Goal: Task Accomplishment & Management: Manage account settings

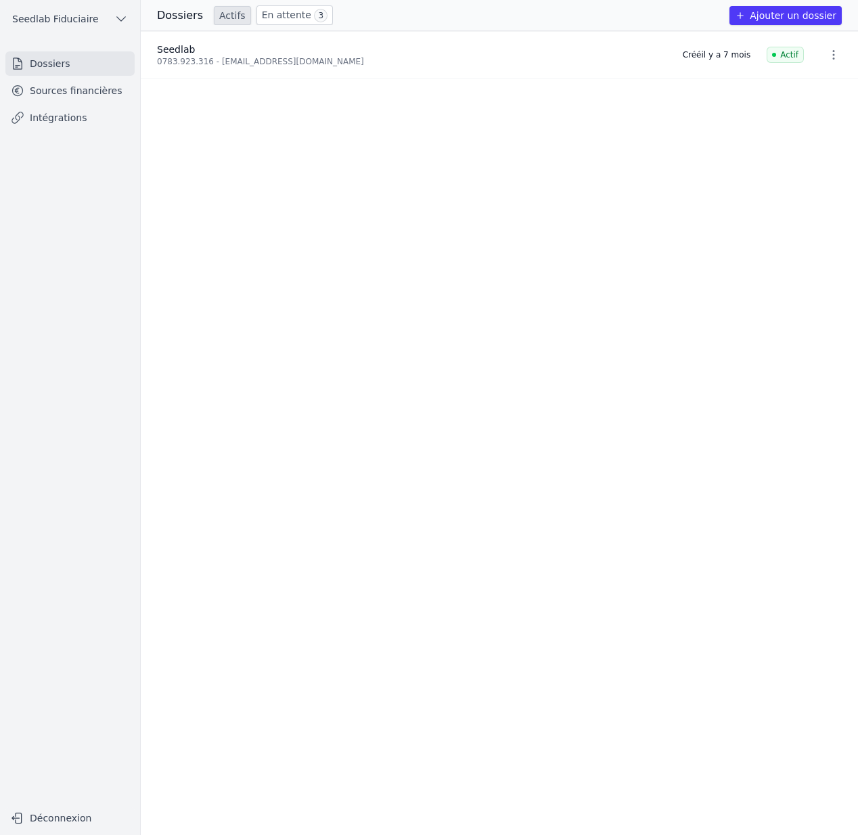
click at [88, 17] on span "Seedlab Fiduciaire" at bounding box center [55, 19] width 87 height 14
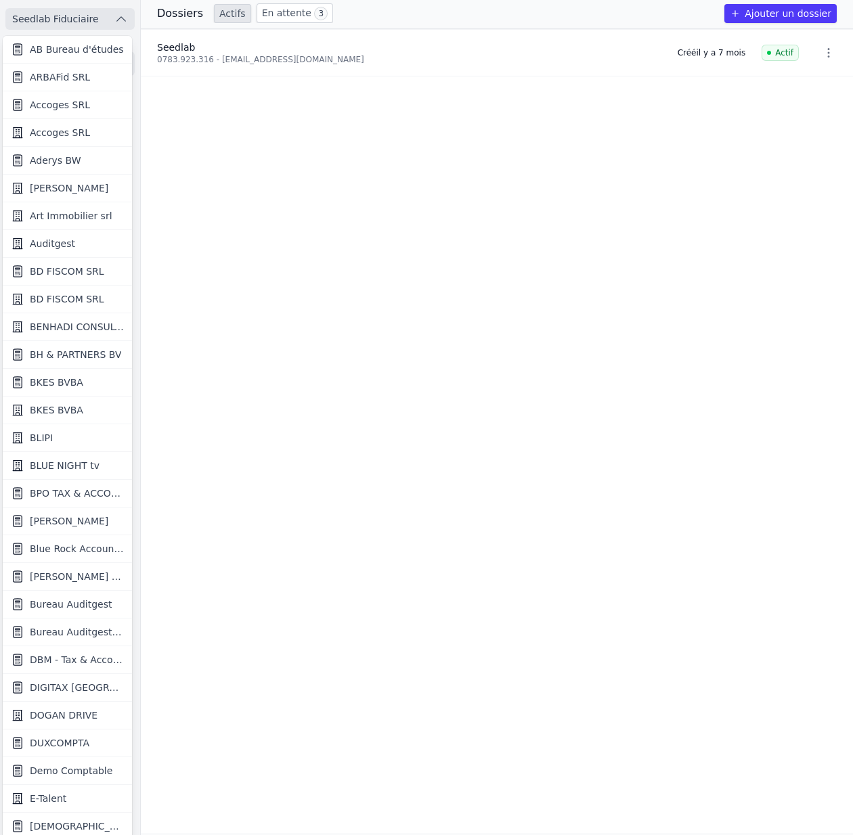
scroll to position [831, 0]
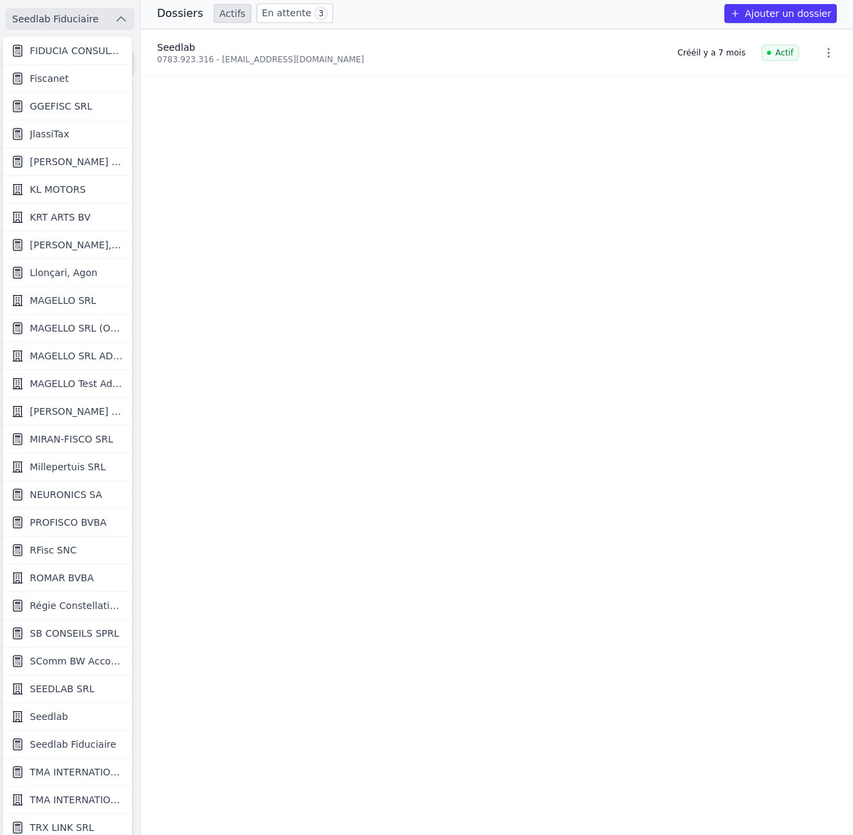
click at [83, 710] on link "Seedlab" at bounding box center [67, 717] width 129 height 28
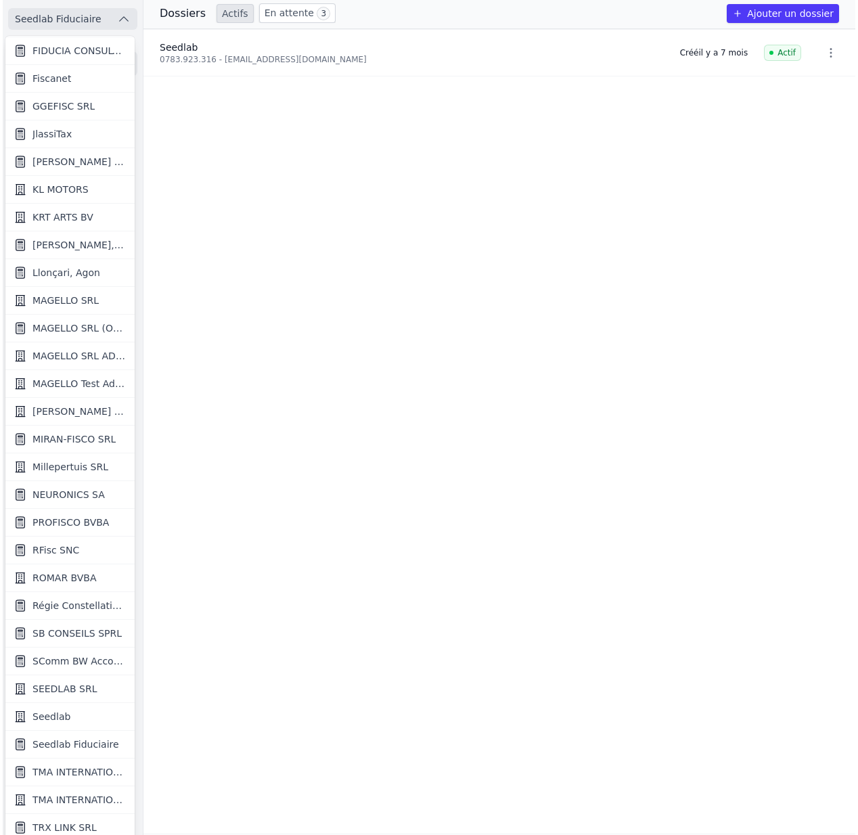
scroll to position [0, 0]
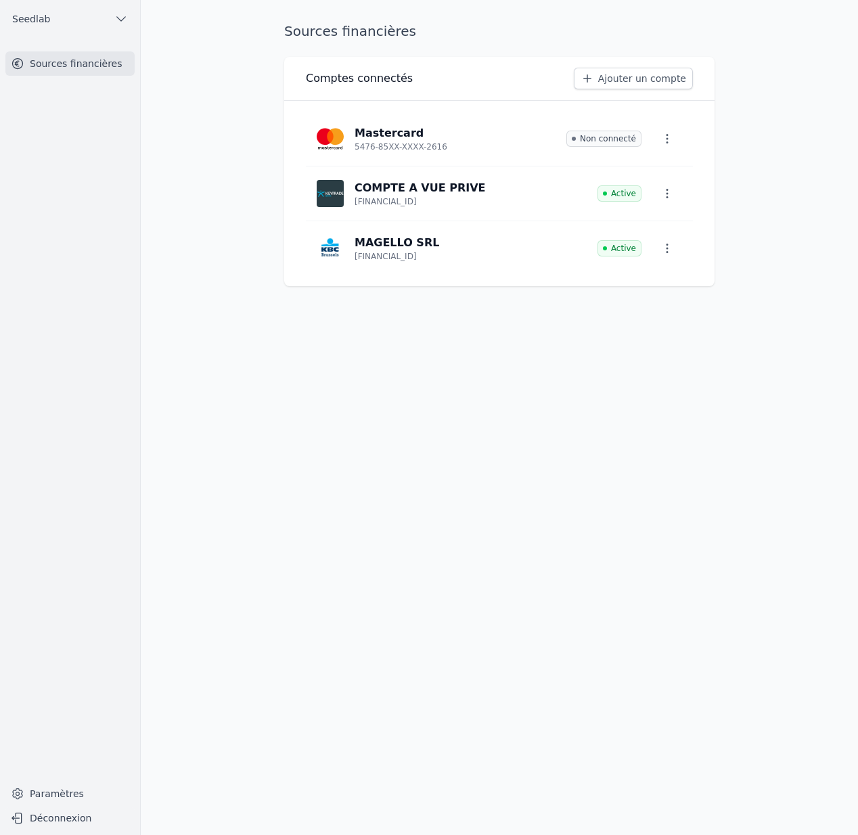
click at [56, 799] on link "Paramètres" at bounding box center [69, 794] width 129 height 22
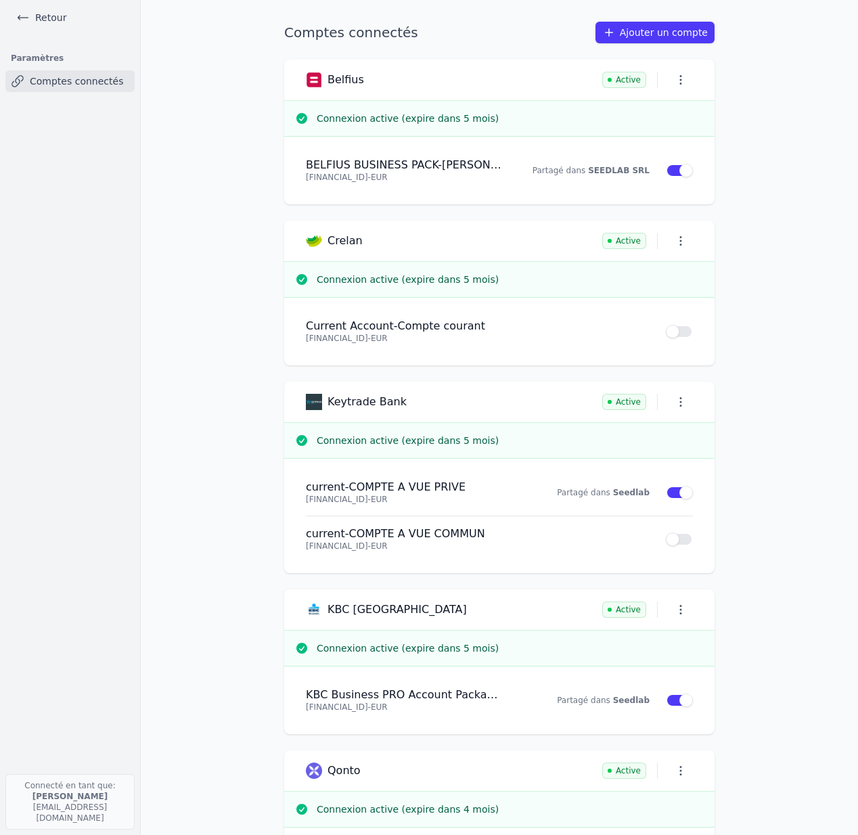
click at [676, 331] on button "Use setting" at bounding box center [679, 332] width 27 height 14
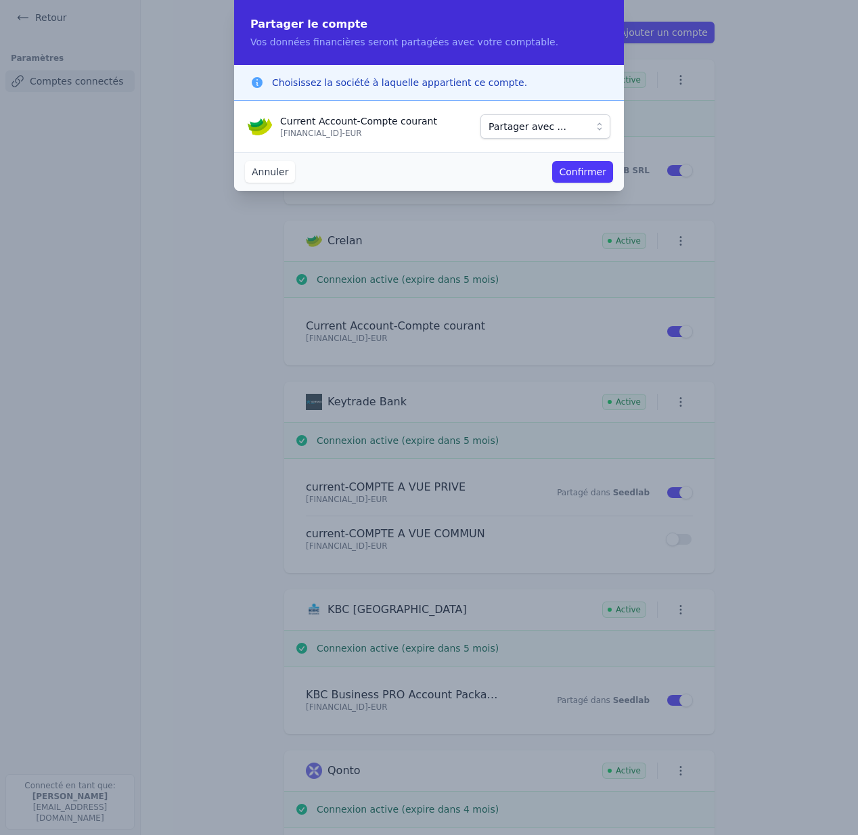
click at [498, 130] on span "Partager avec ..." at bounding box center [528, 126] width 78 height 16
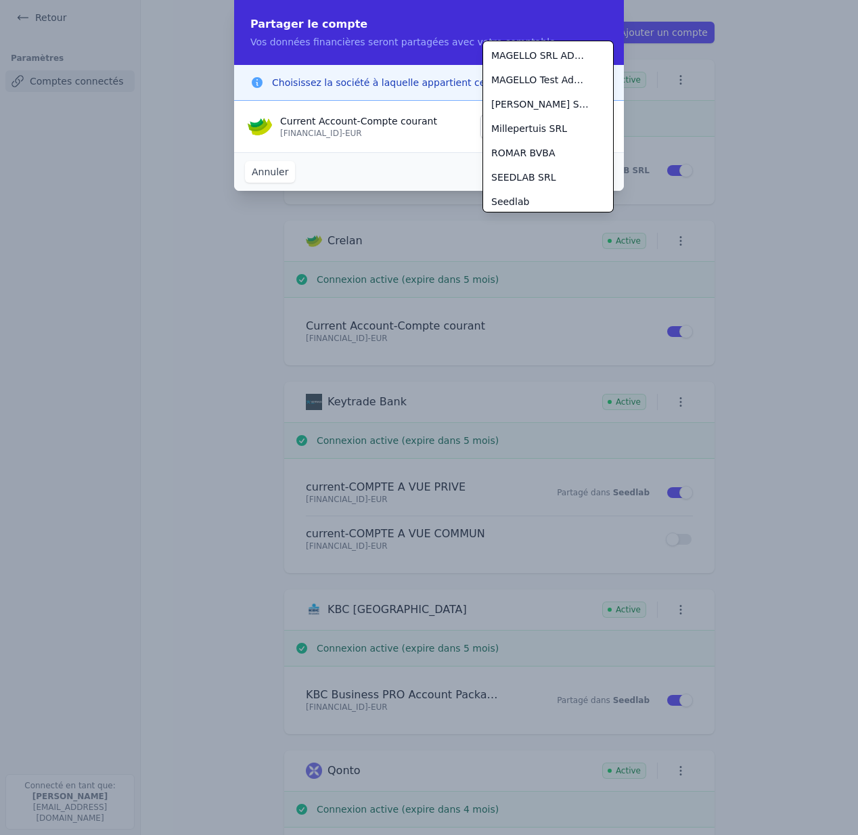
scroll to position [390, 0]
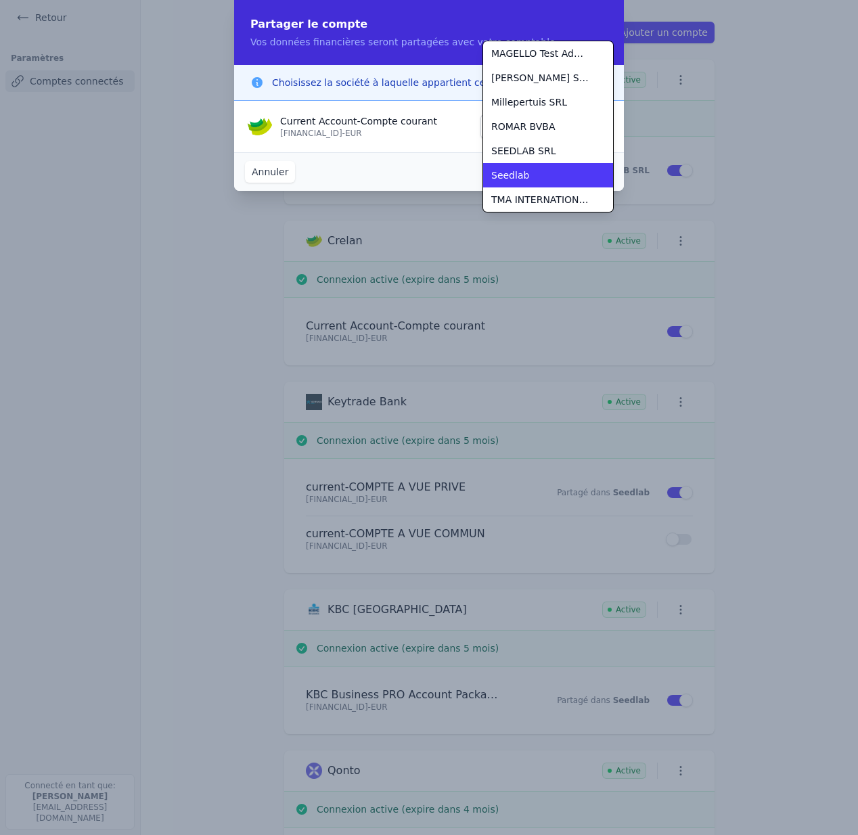
click at [515, 171] on span "Seedlab" at bounding box center [510, 176] width 38 height 14
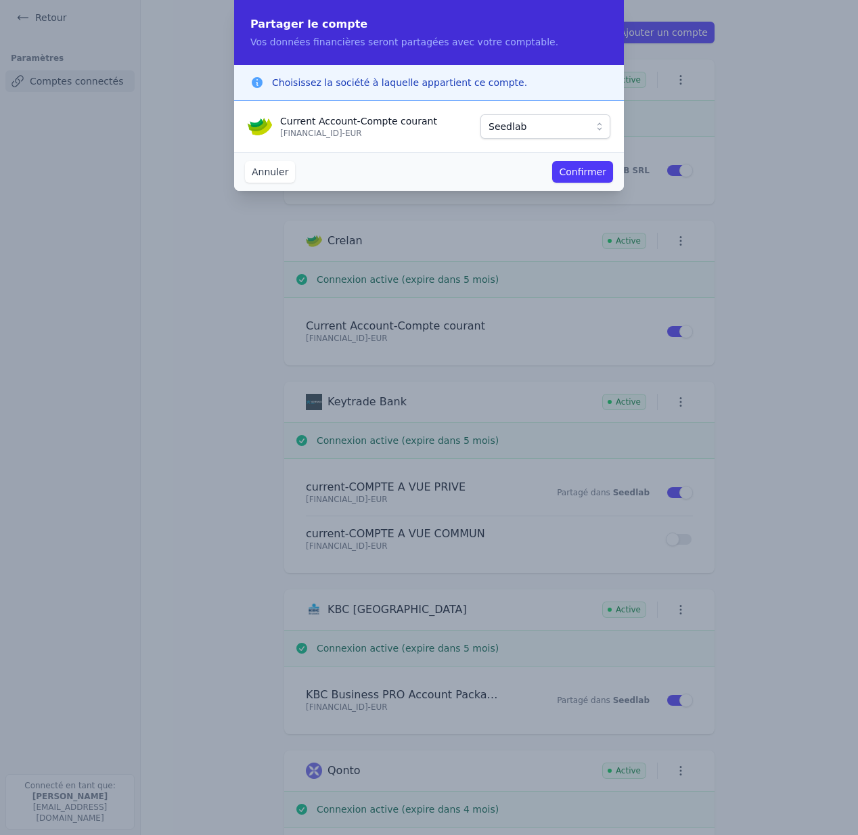
click at [591, 169] on button "Confirmer" at bounding box center [582, 172] width 61 height 22
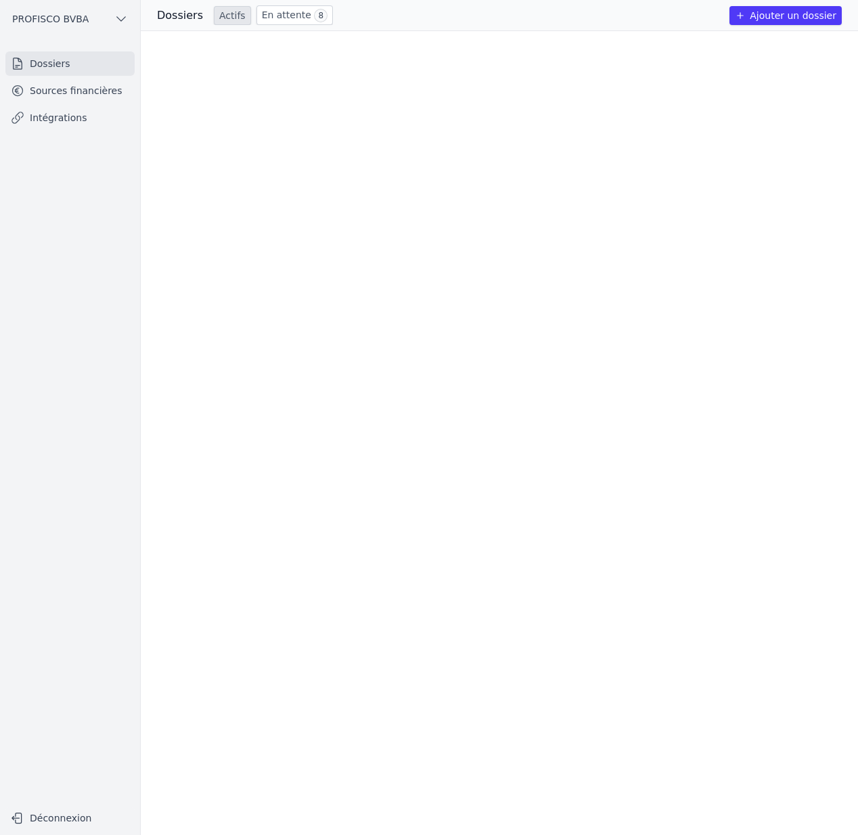
scroll to position [929, 0]
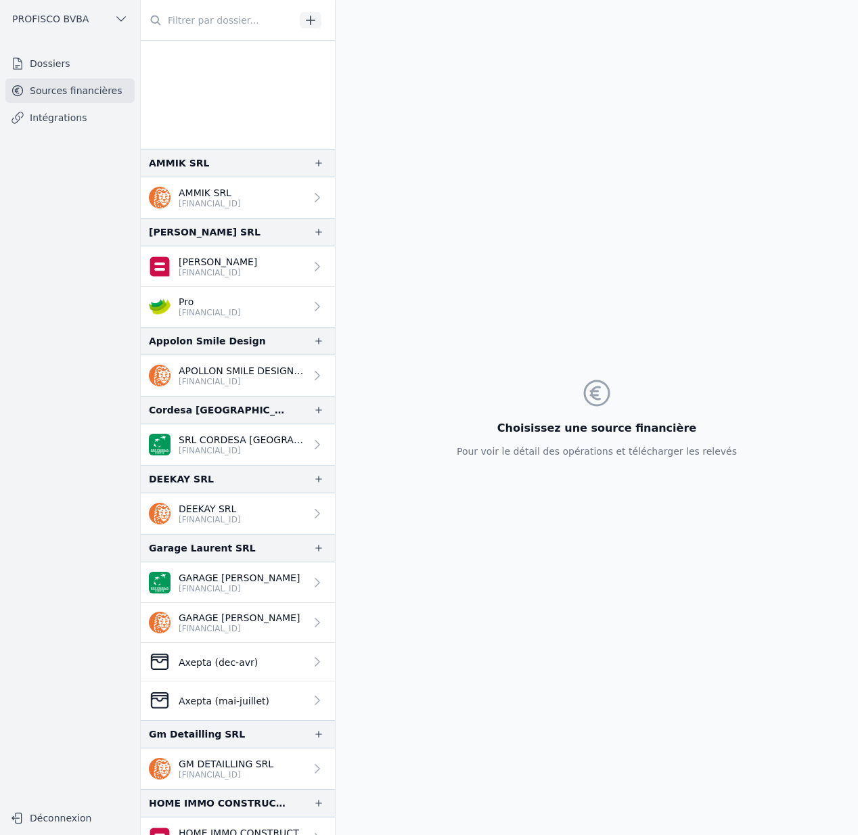
scroll to position [185, 0]
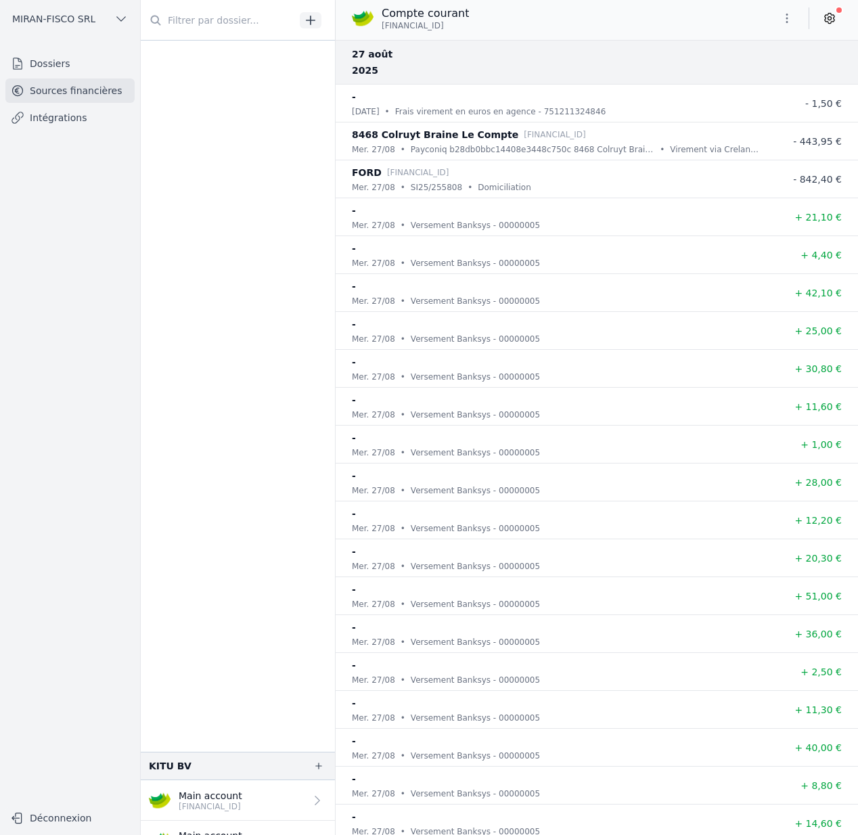
scroll to position [866, 0]
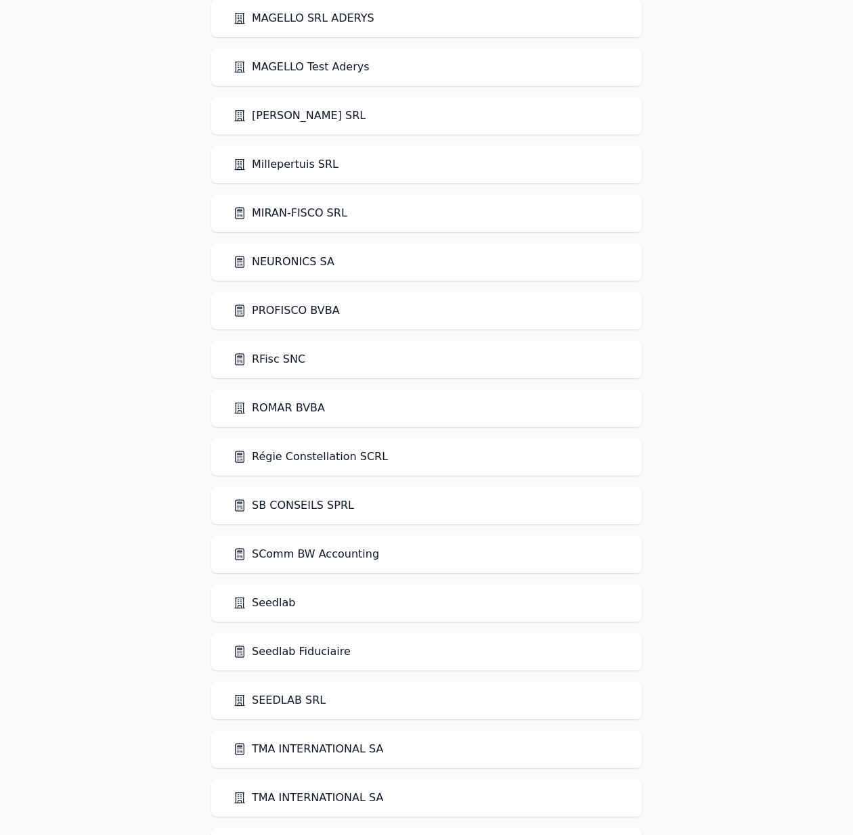
scroll to position [2113, 0]
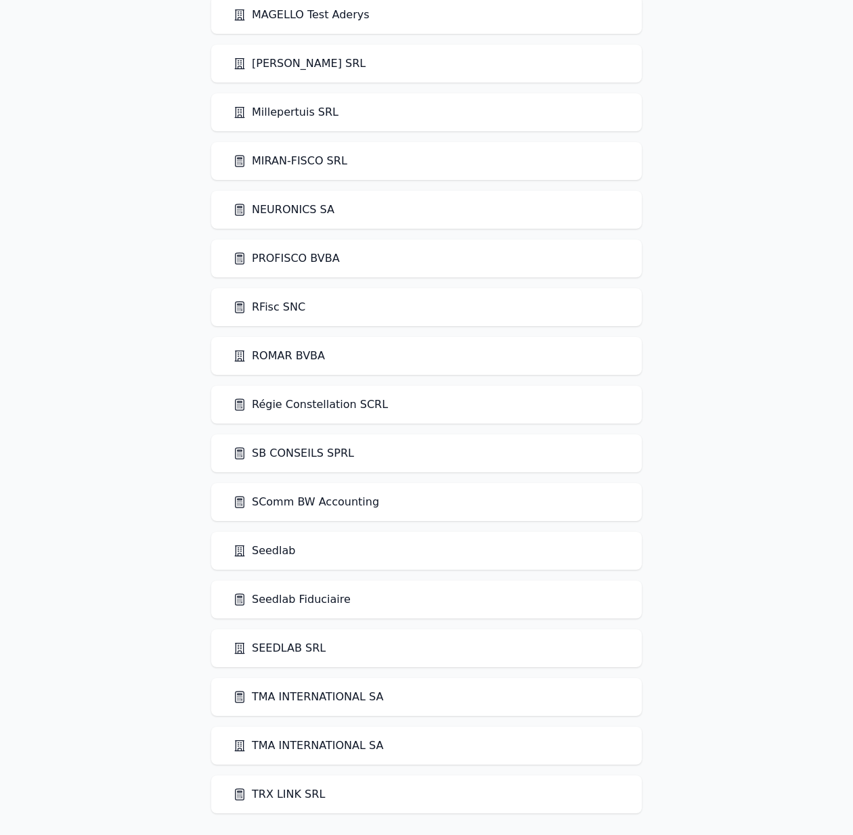
click at [260, 557] on link "Seedlab" at bounding box center [264, 551] width 62 height 16
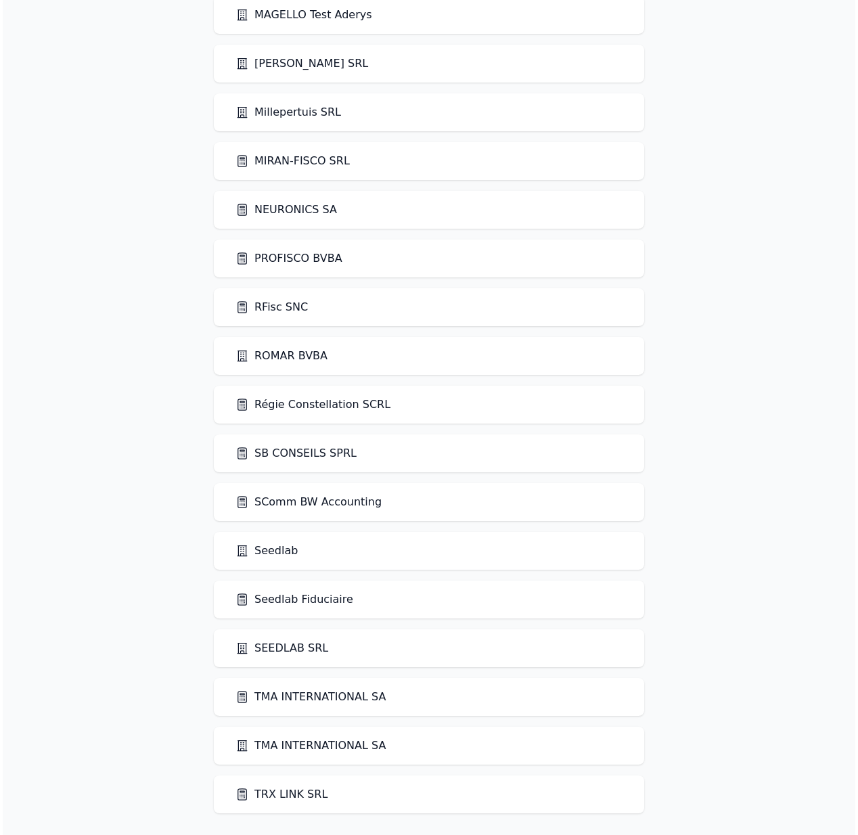
scroll to position [0, 0]
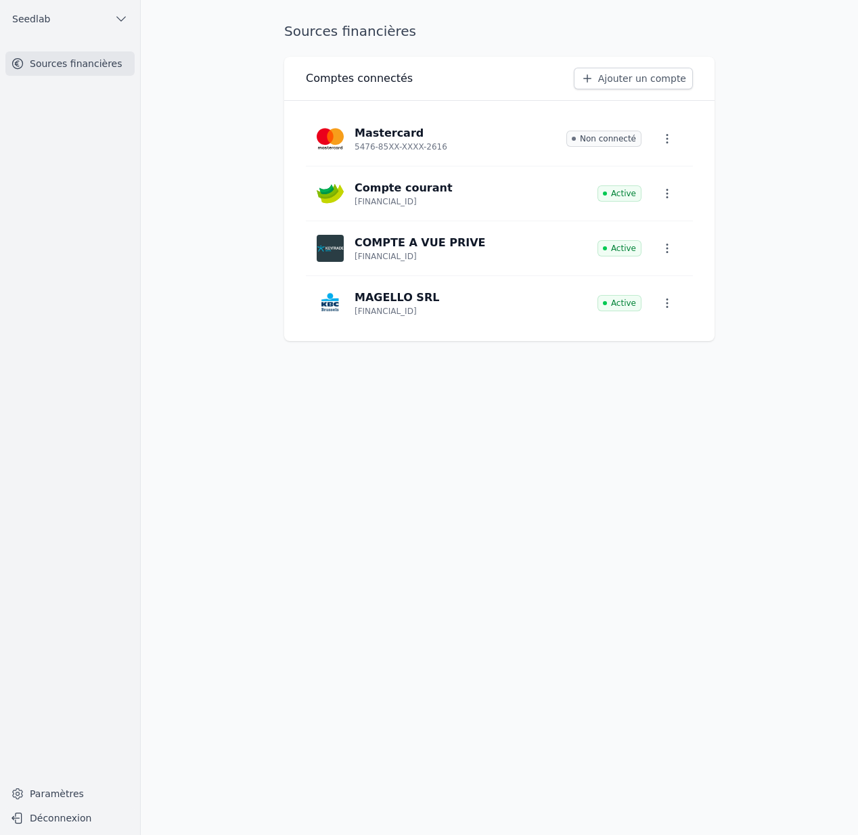
click at [57, 787] on link "Paramètres" at bounding box center [69, 794] width 129 height 22
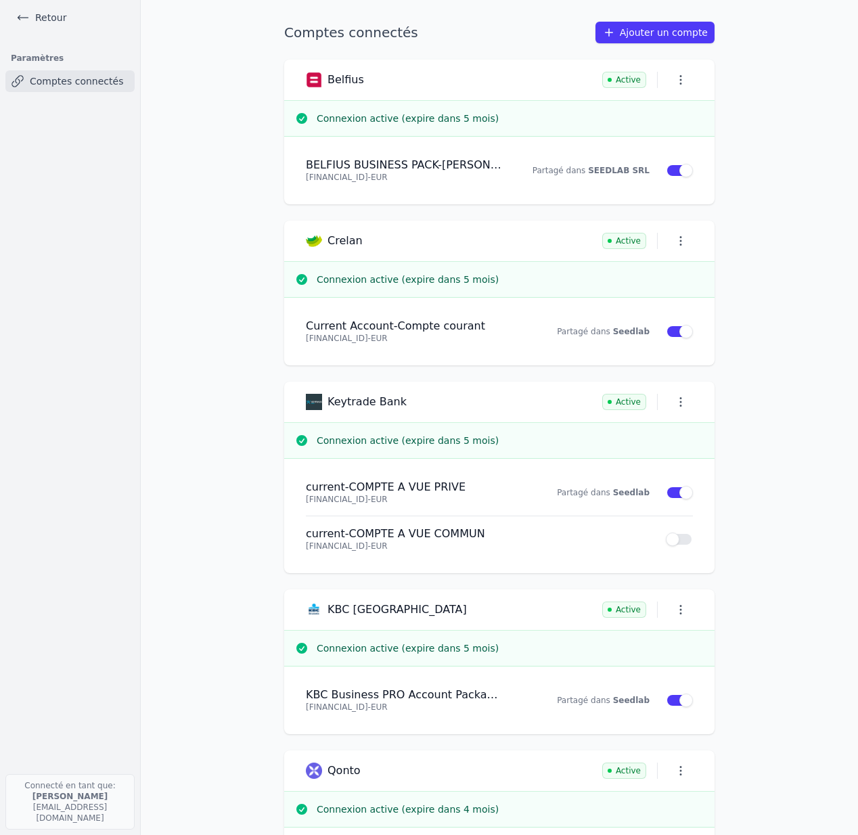
click at [683, 42] on link "Ajouter un compte" at bounding box center [655, 33] width 119 height 22
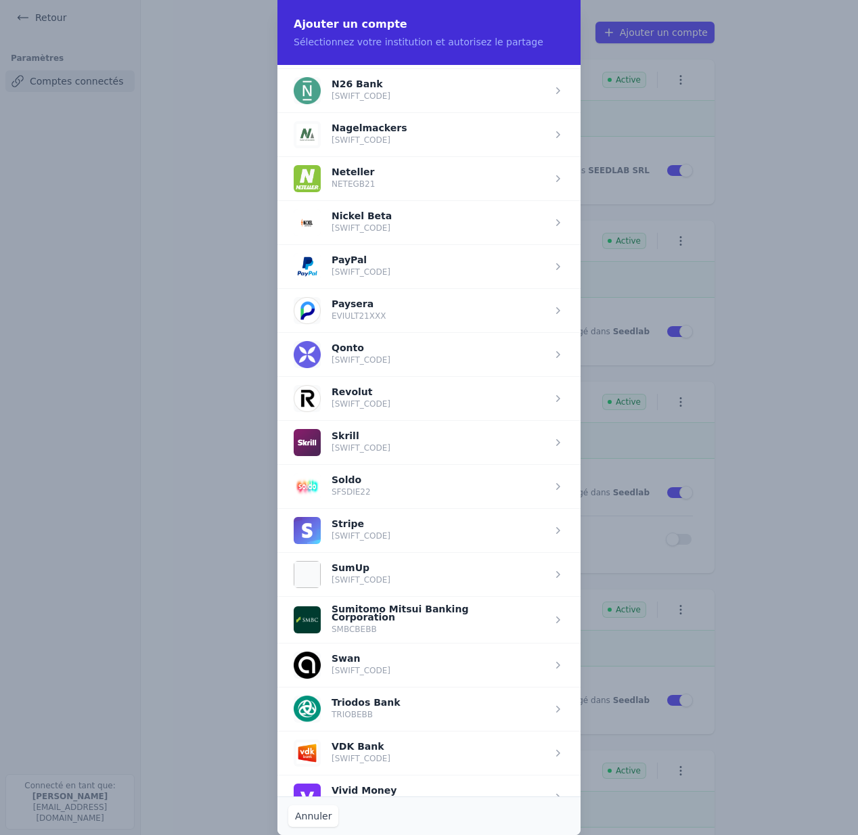
scroll to position [1274, 0]
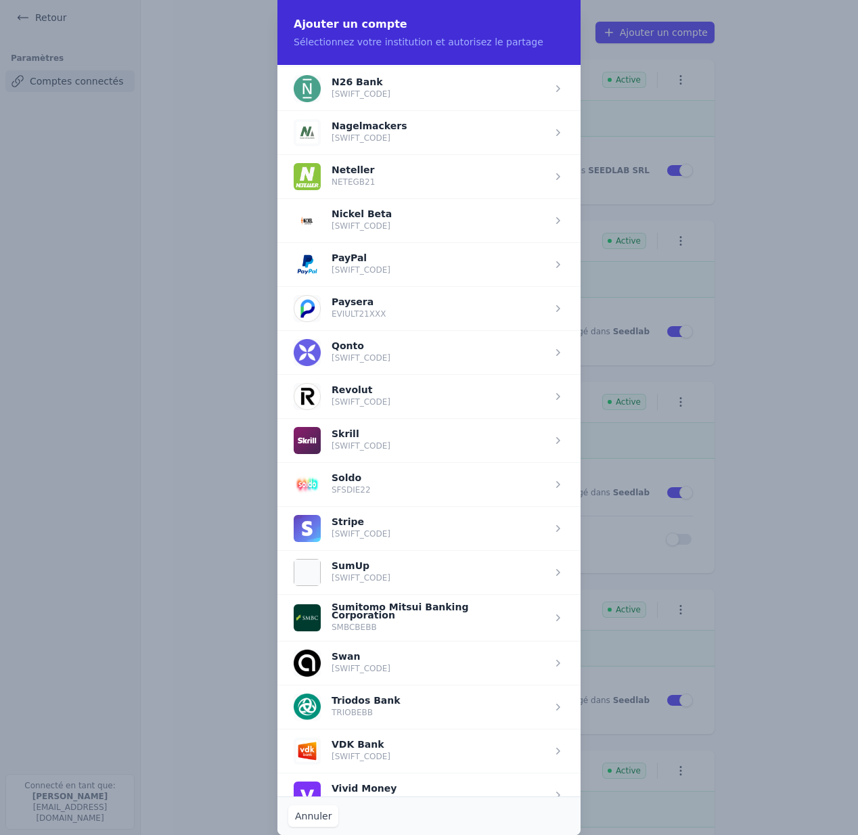
click at [412, 570] on span "button" at bounding box center [429, 572] width 303 height 44
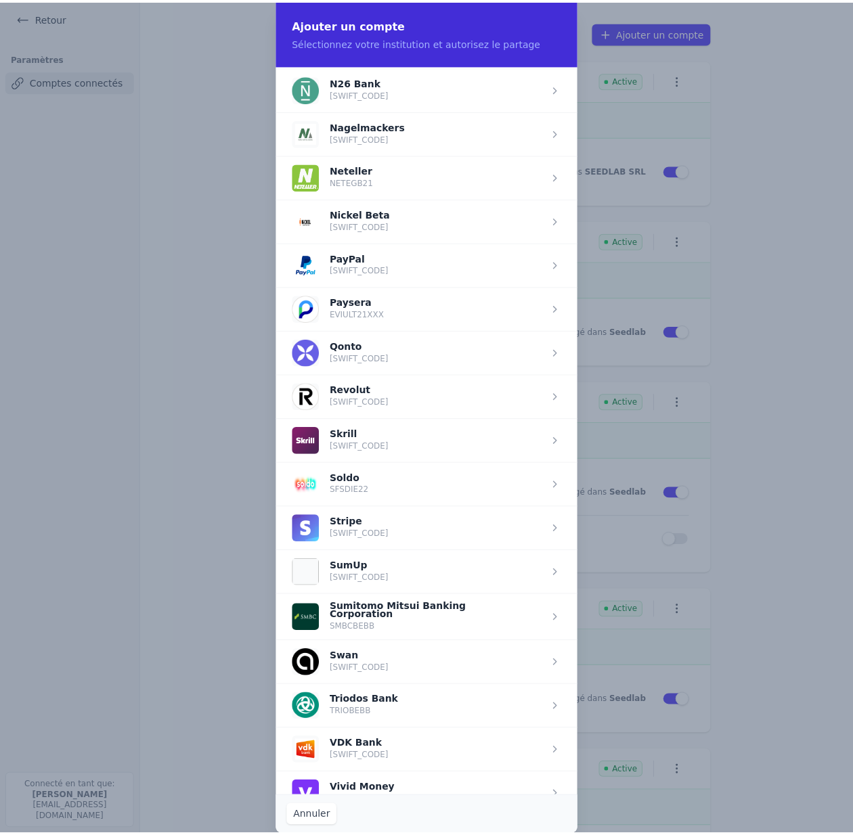
scroll to position [0, 0]
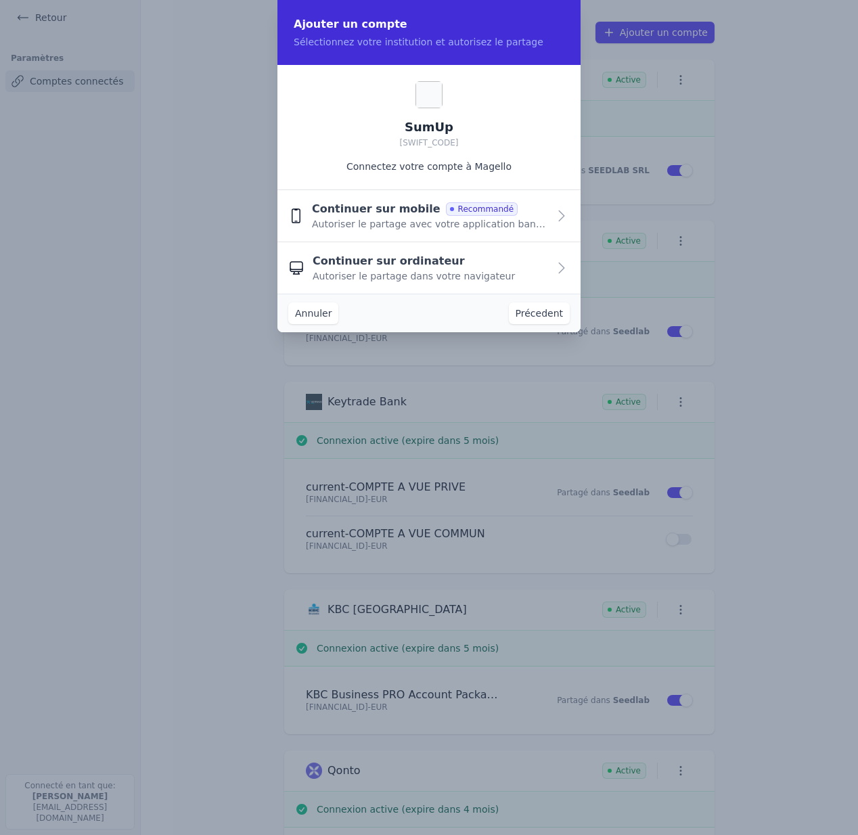
click at [461, 262] on div "Continuer sur ordinateur Autoriser le partage dans votre navigateur" at bounding box center [431, 268] width 236 height 30
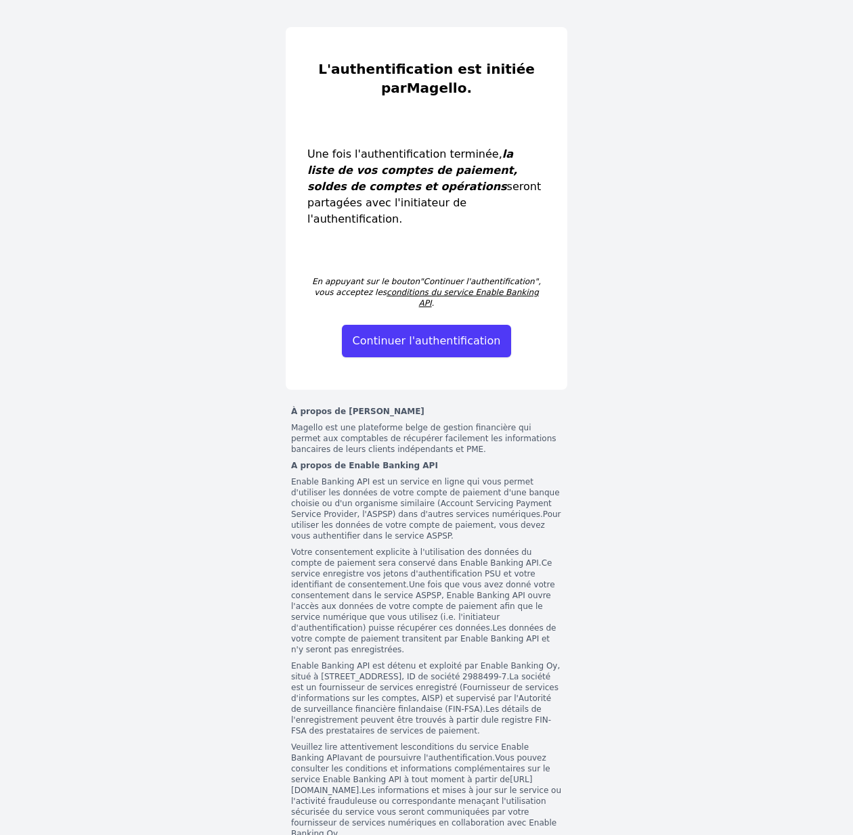
click at [449, 325] on button "Continuer l'authentification" at bounding box center [427, 341] width 170 height 32
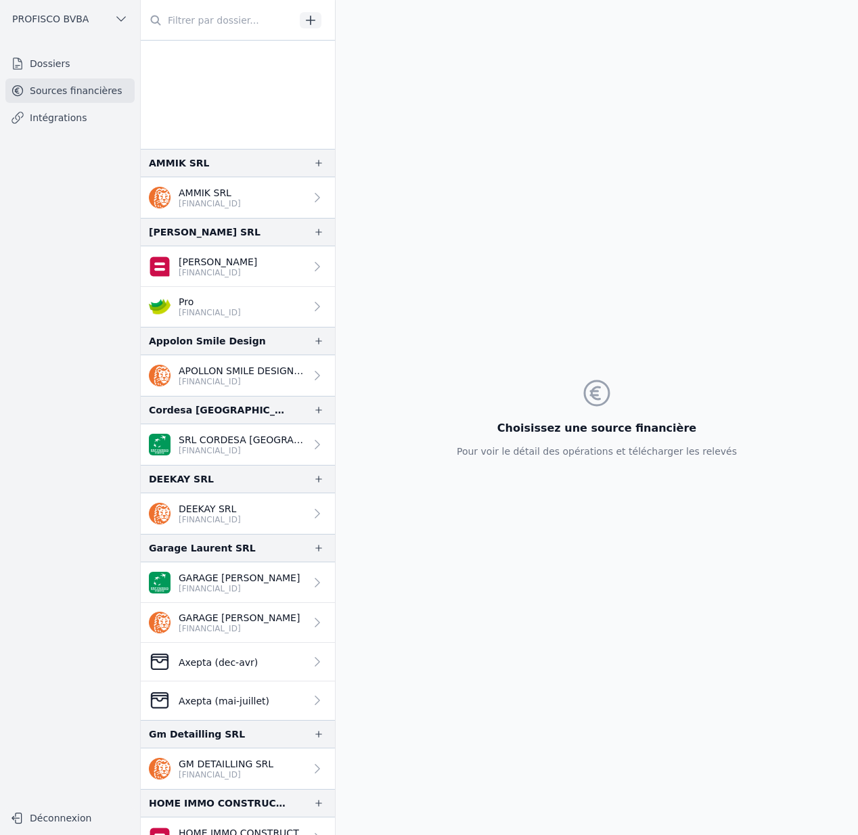
scroll to position [185, 0]
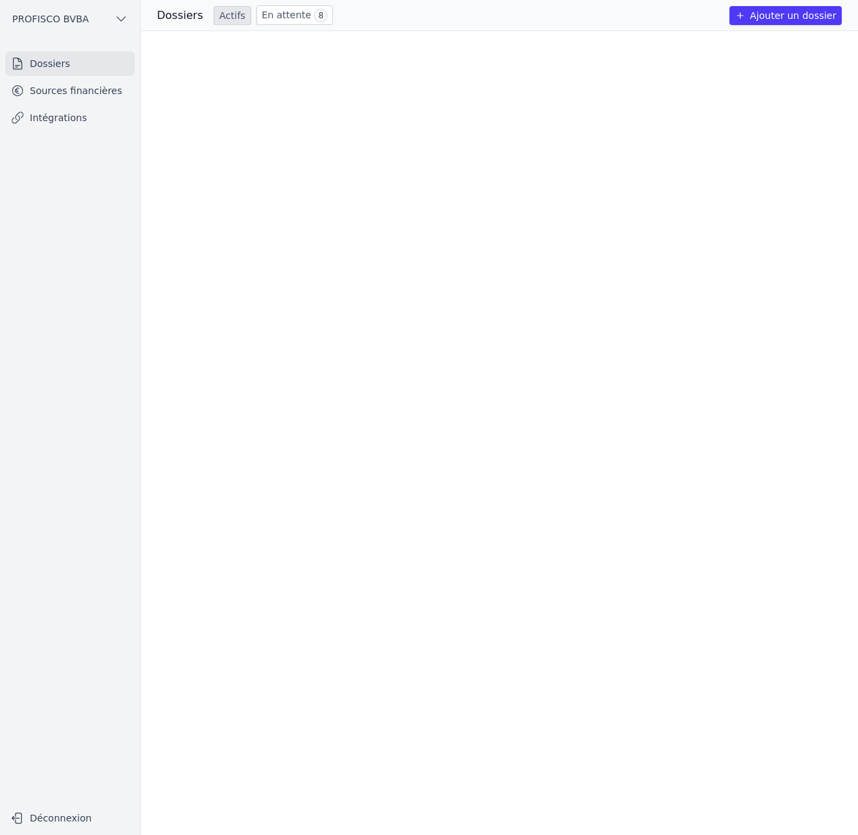
scroll to position [929, 0]
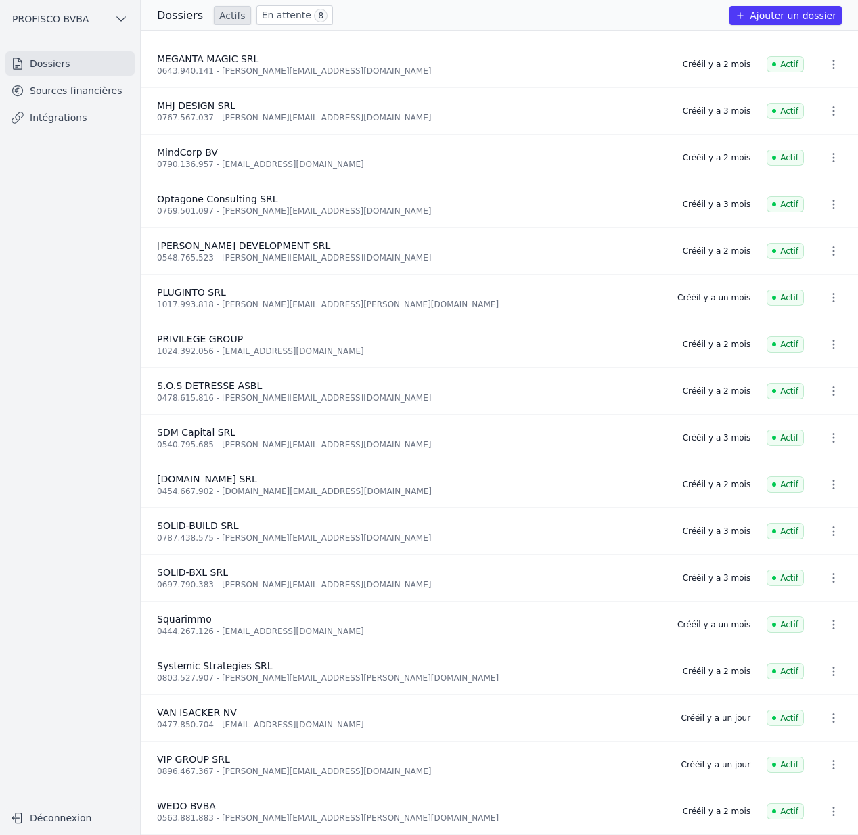
click at [106, 10] on button "PROFISCO BVBA" at bounding box center [69, 19] width 129 height 22
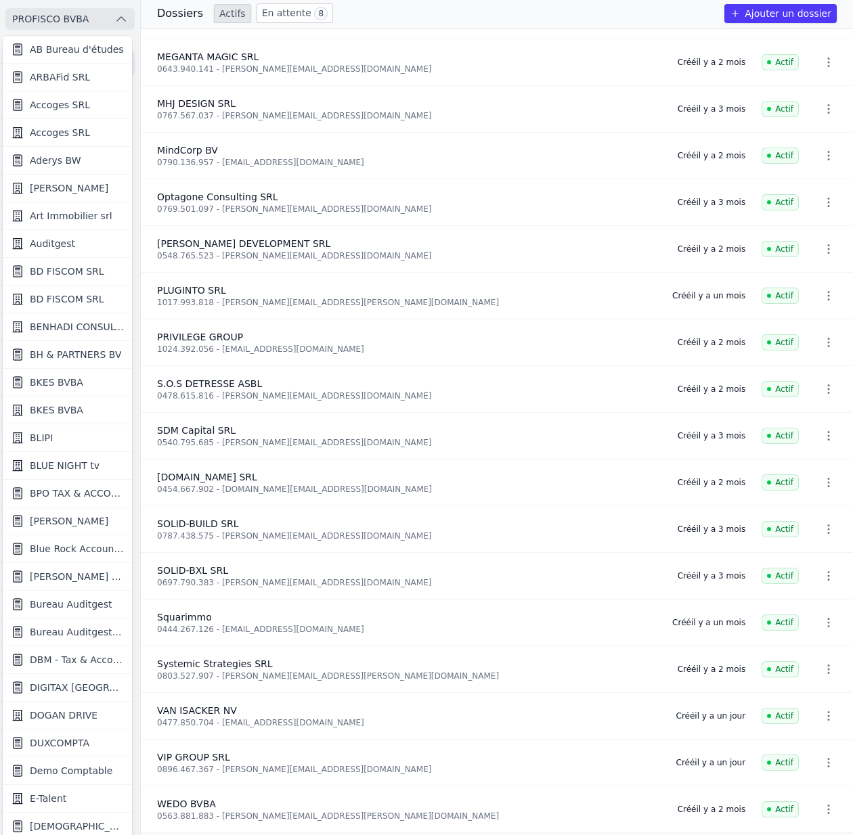
scroll to position [831, 0]
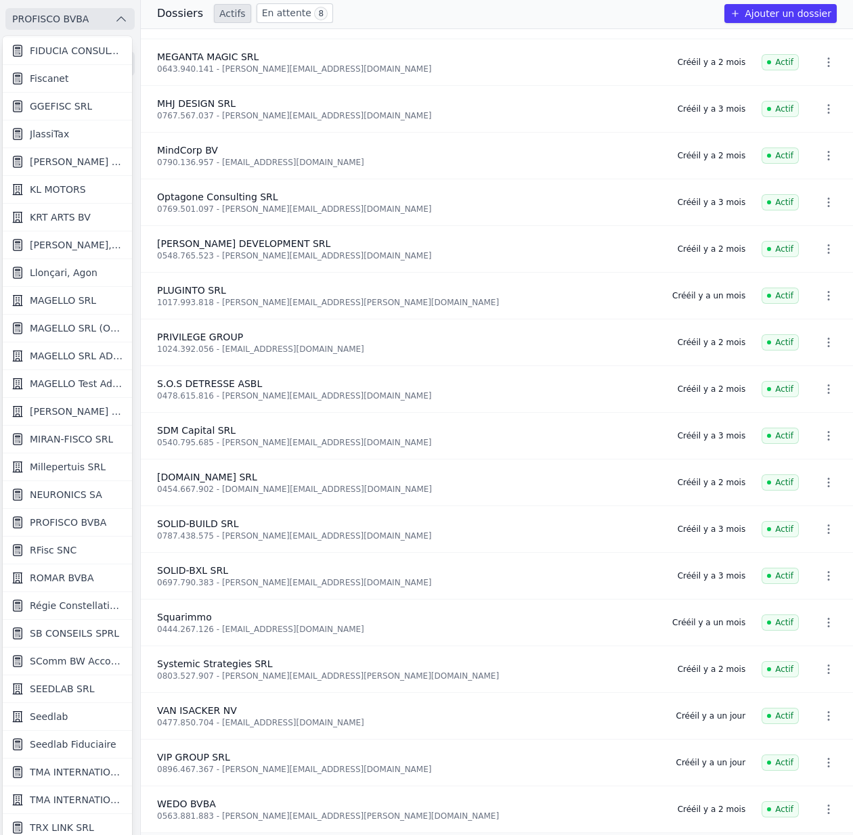
click at [76, 718] on link "Seedlab" at bounding box center [67, 717] width 129 height 28
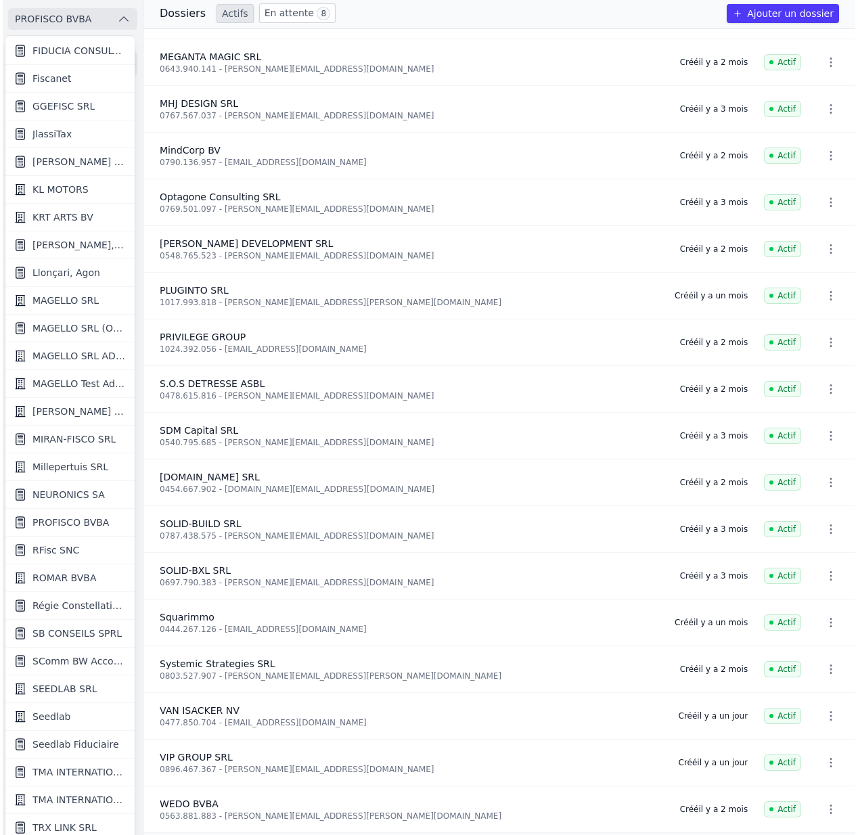
scroll to position [0, 0]
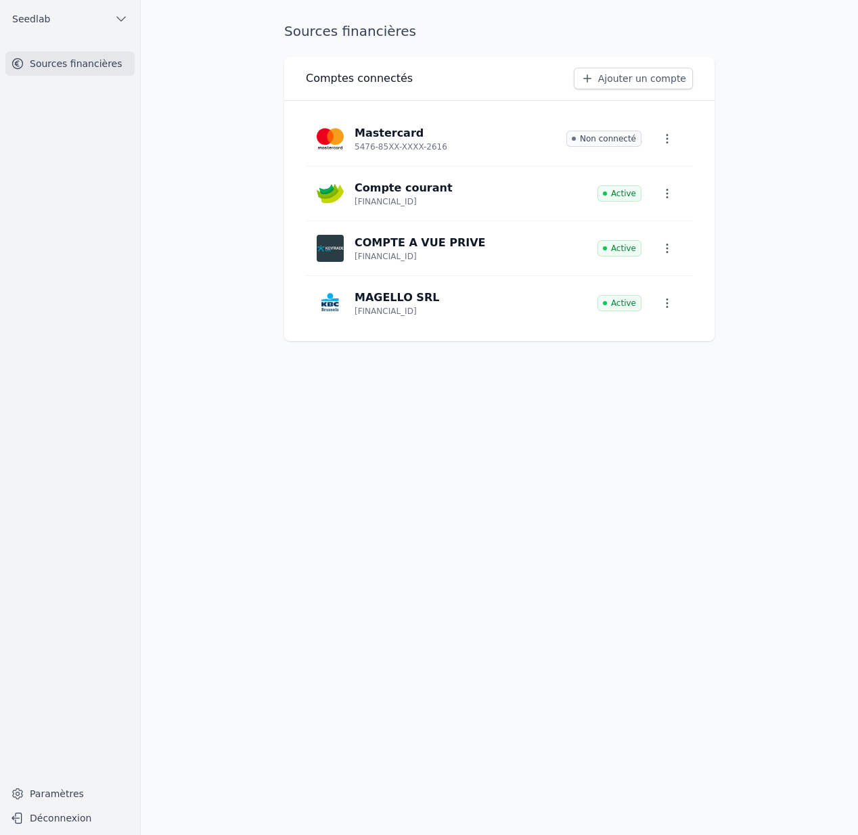
click at [644, 79] on link "Ajouter un compte" at bounding box center [633, 79] width 119 height 22
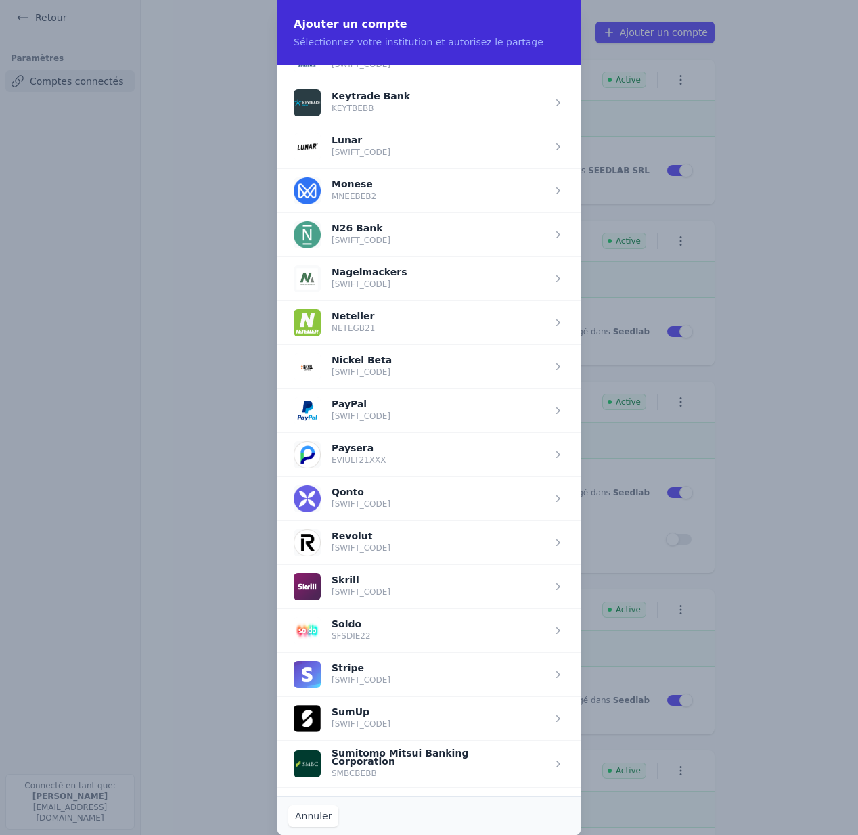
scroll to position [1128, 0]
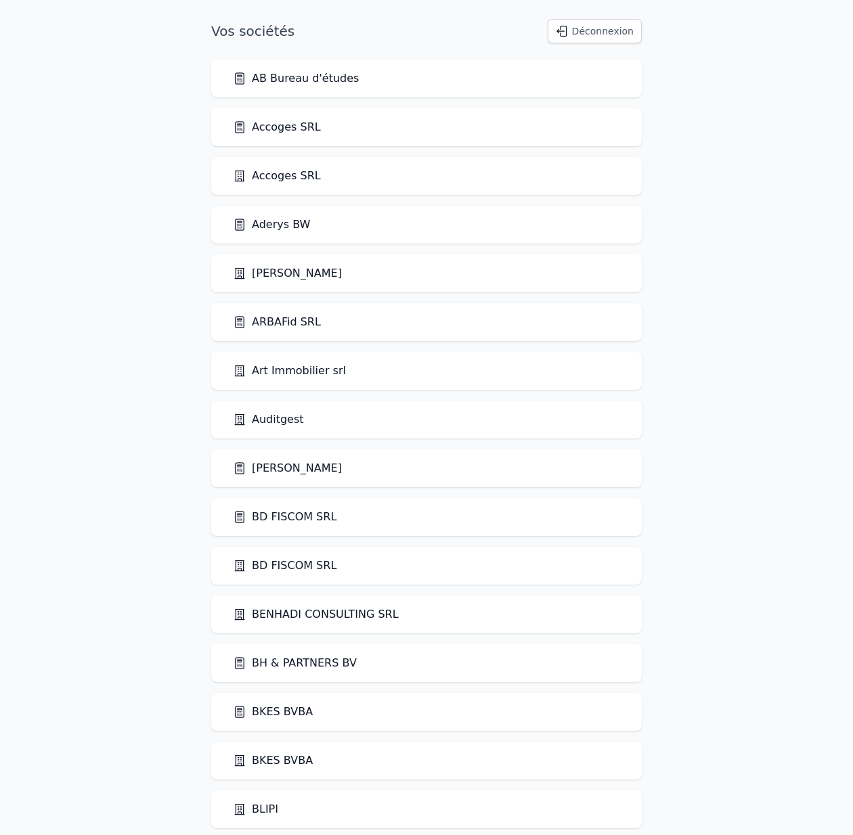
scroll to position [1077, 0]
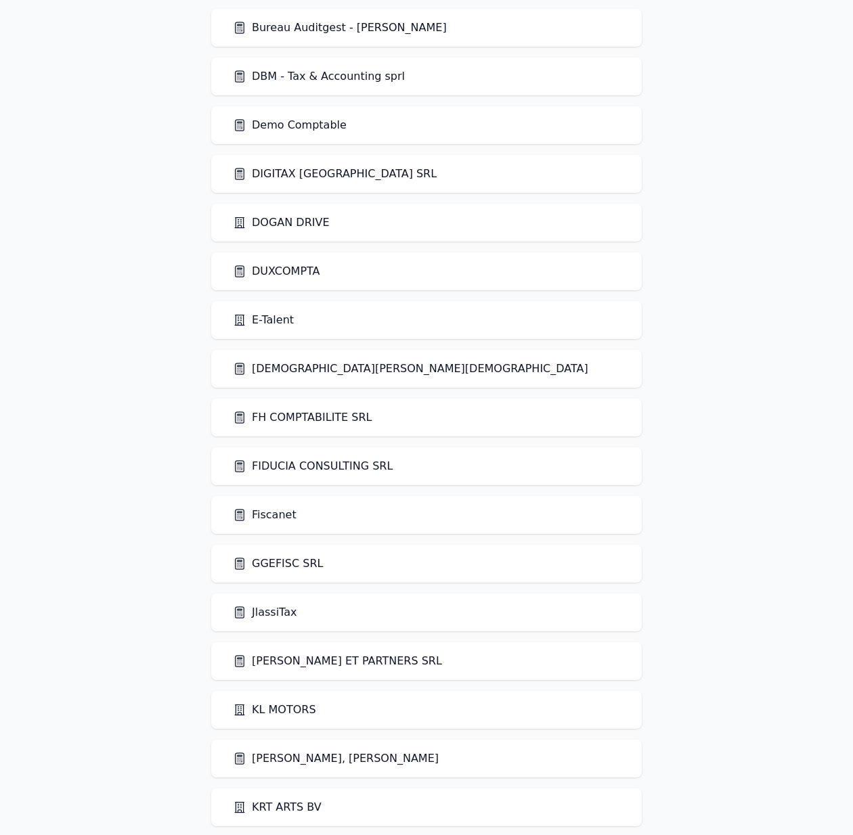
click at [349, 416] on link "FH COMPTABILITE SRL" at bounding box center [302, 418] width 139 height 16
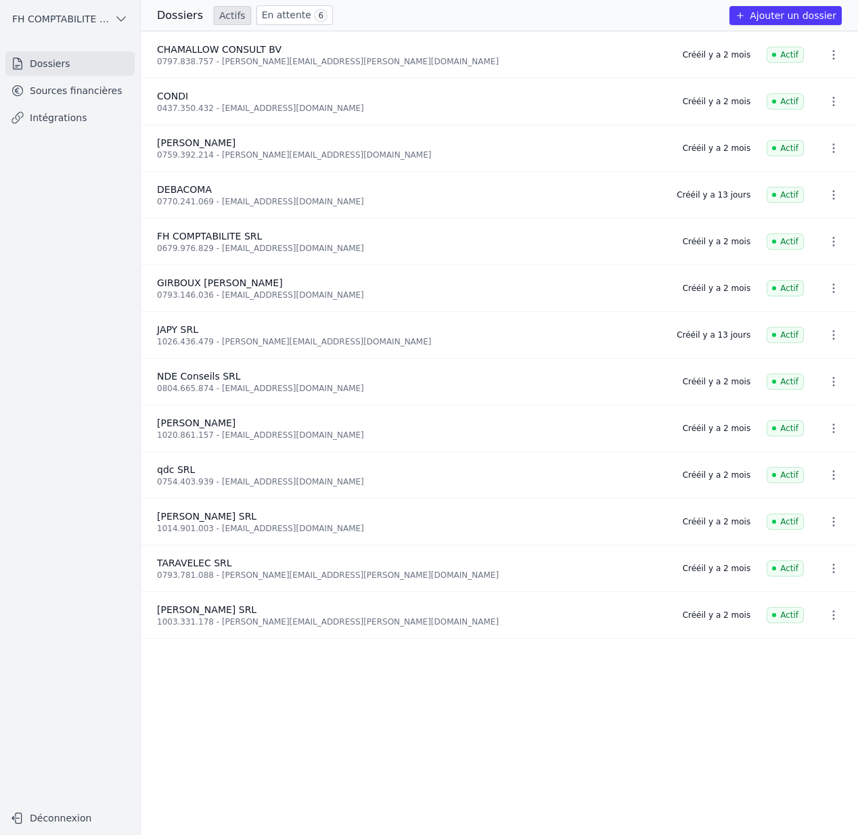
click at [102, 84] on link "Sources financières" at bounding box center [69, 91] width 129 height 24
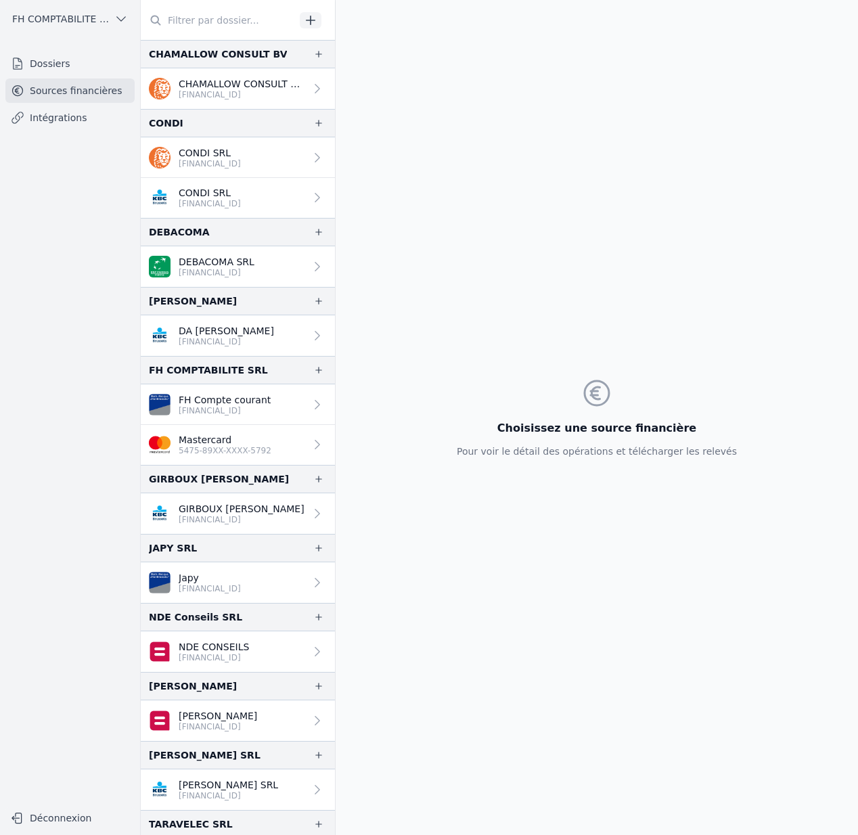
click at [220, 445] on p "5475-89XX-XXXX-5792" at bounding box center [225, 450] width 93 height 11
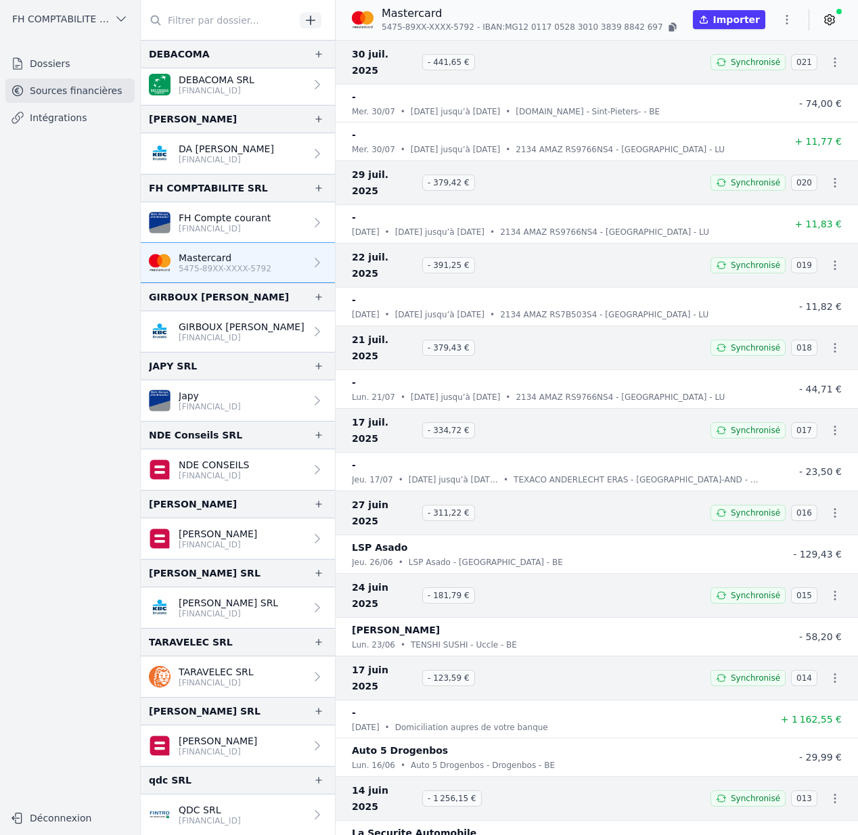
click at [81, 13] on span "FH COMPTABILITE SRL" at bounding box center [60, 19] width 97 height 14
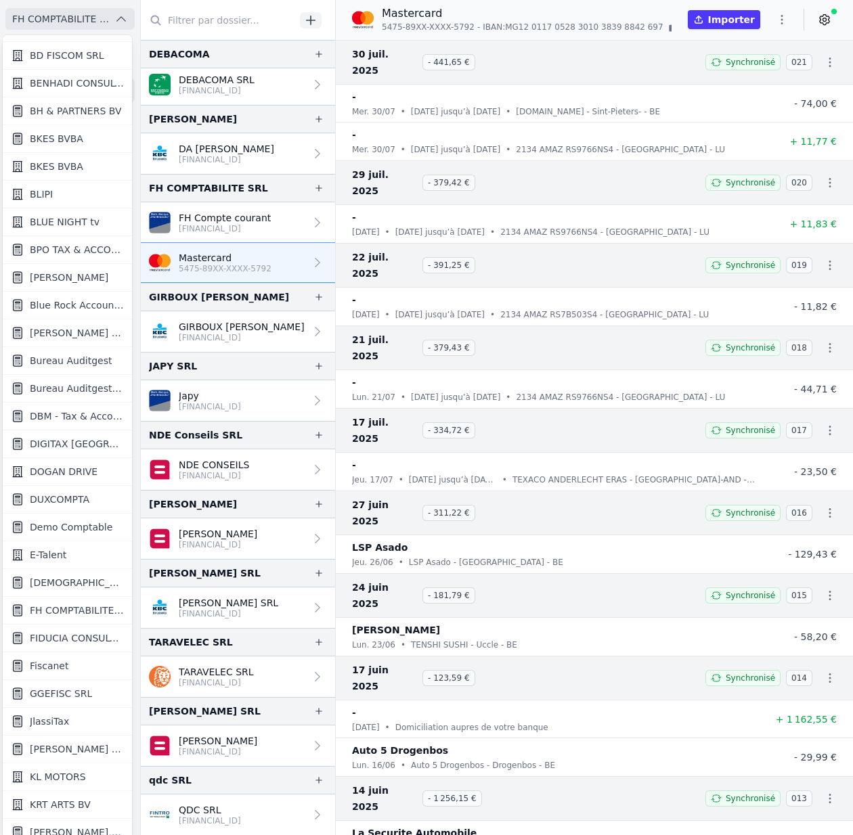
scroll to position [248, 0]
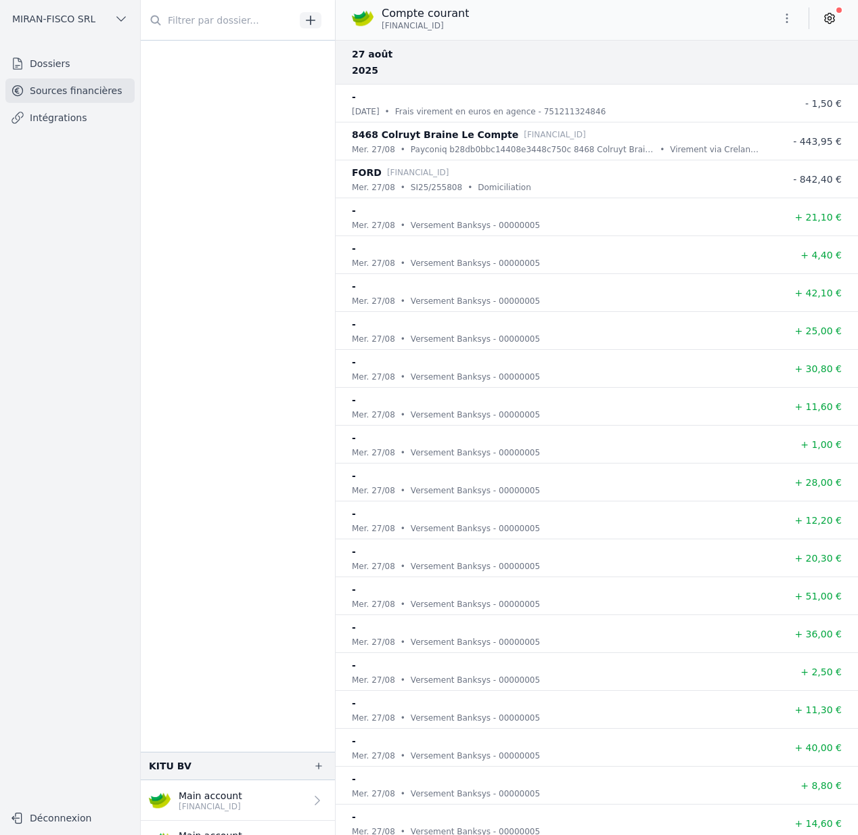
scroll to position [866, 0]
